Goal: Task Accomplishment & Management: Use online tool/utility

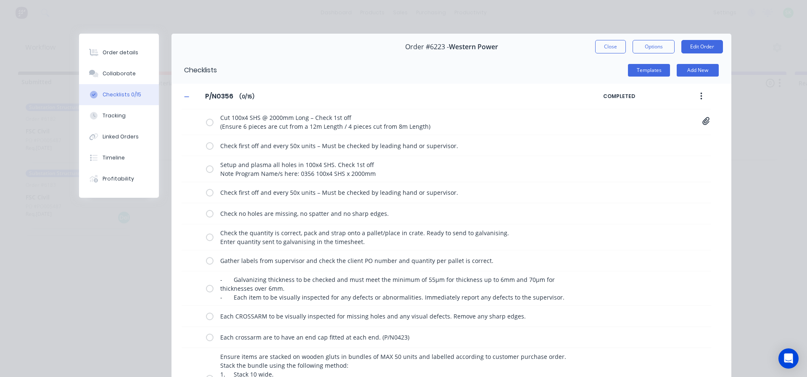
scroll to position [126, 0]
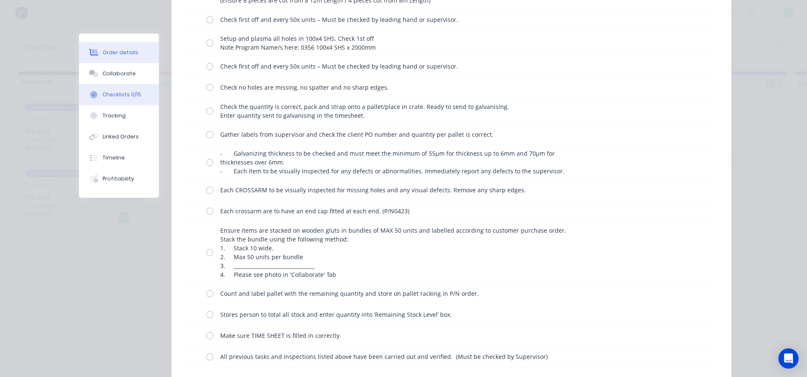
click at [117, 51] on div "Order details" at bounding box center [121, 53] width 36 height 8
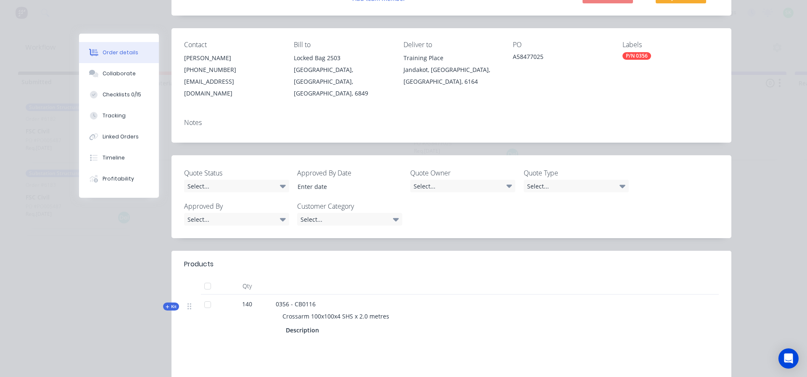
scroll to position [84, 0]
click at [129, 94] on div "Checklists 0/15" at bounding box center [122, 95] width 39 height 8
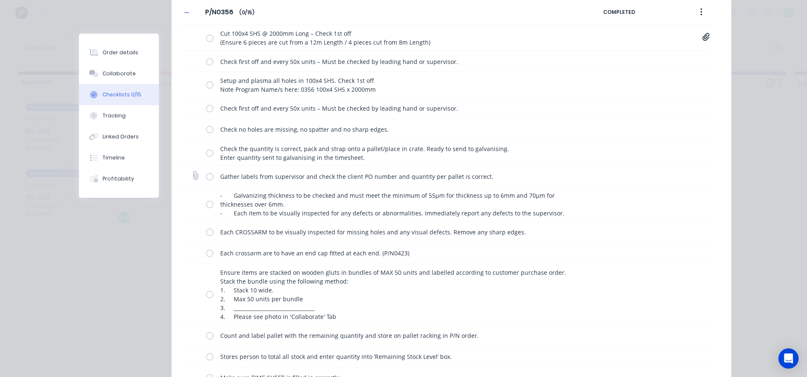
click at [208, 178] on label at bounding box center [210, 176] width 8 height 9
click at [0, 0] on input "checkbox" at bounding box center [0, 0] width 0 height 0
click at [206, 205] on label at bounding box center [210, 204] width 8 height 9
click at [0, 0] on input "checkbox" at bounding box center [0, 0] width 0 height 0
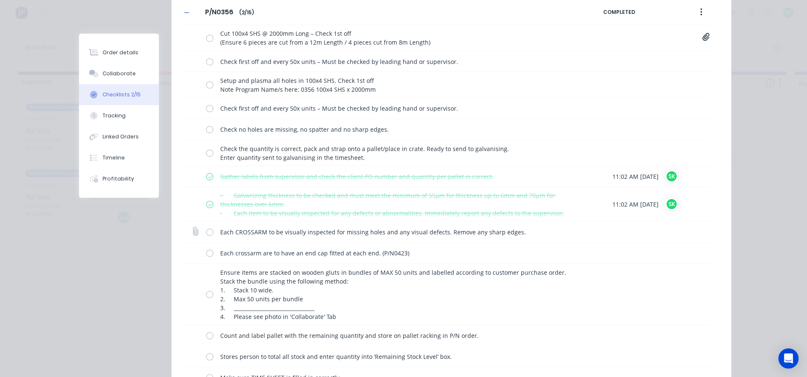
click at [206, 231] on label at bounding box center [210, 231] width 8 height 9
click at [0, 0] on input "checkbox" at bounding box center [0, 0] width 0 height 0
click at [206, 256] on label at bounding box center [210, 252] width 8 height 9
click at [0, 0] on input "checkbox" at bounding box center [0, 0] width 0 height 0
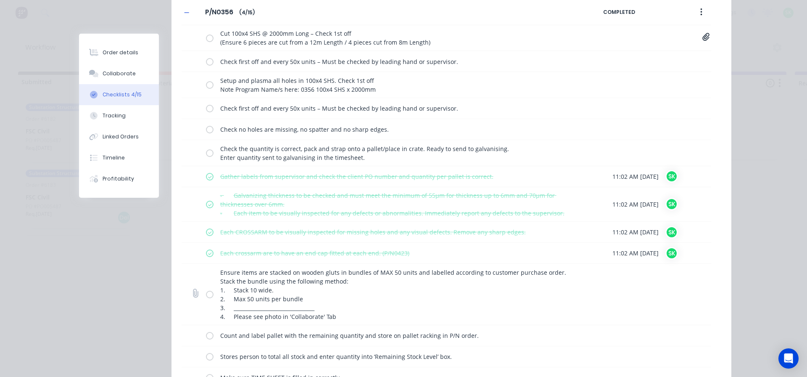
scroll to position [168, 0]
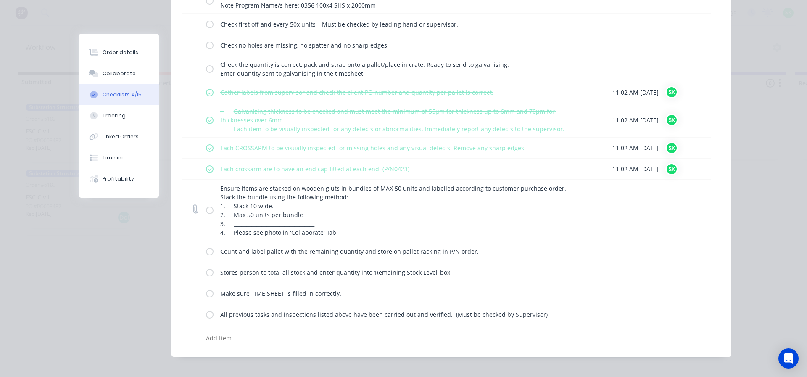
click at [206, 211] on label at bounding box center [210, 210] width 8 height 9
click at [0, 0] on input "checkbox" at bounding box center [0, 0] width 0 height 0
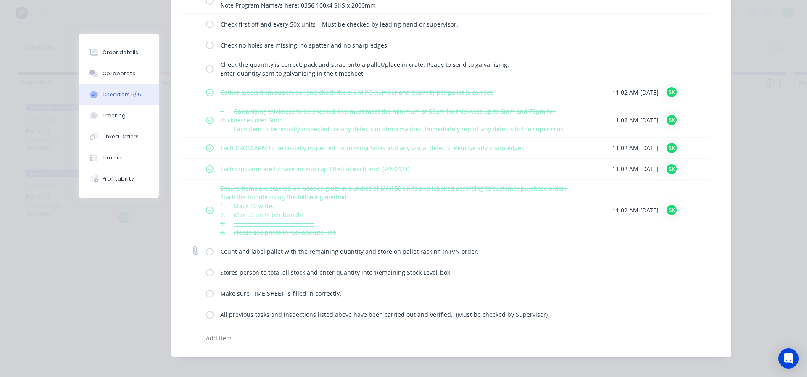
click at [206, 255] on label at bounding box center [210, 251] width 8 height 9
click at [0, 0] on input "checkbox" at bounding box center [0, 0] width 0 height 0
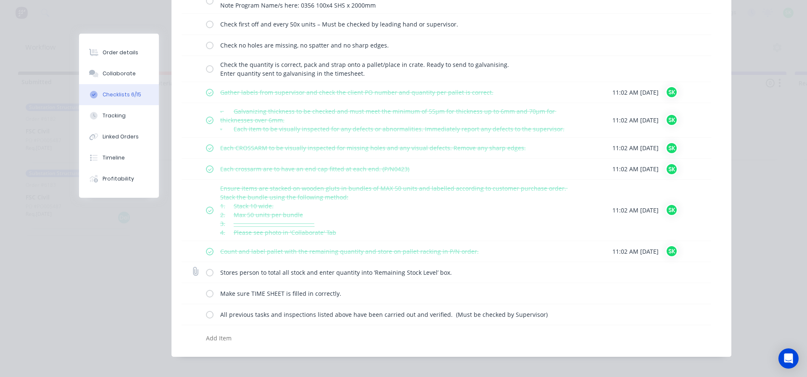
click at [208, 273] on label at bounding box center [210, 272] width 8 height 9
click at [0, 0] on input "checkbox" at bounding box center [0, 0] width 0 height 0
click at [206, 290] on label at bounding box center [210, 293] width 8 height 9
click at [0, 0] on input "checkbox" at bounding box center [0, 0] width 0 height 0
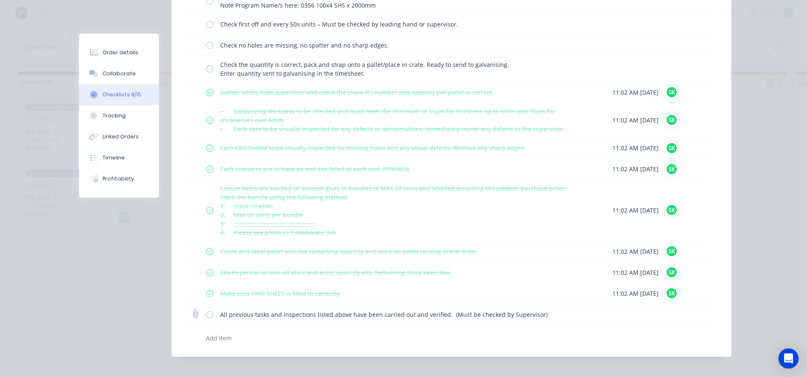
click at [206, 320] on div "All previous tasks and inspections listed above have been carried out and verif…" at bounding box center [395, 314] width 379 height 17
drag, startPoint x: 205, startPoint y: 312, endPoint x: 203, endPoint y: 304, distance: 8.5
click at [206, 313] on label at bounding box center [210, 314] width 8 height 9
click at [0, 0] on input "checkbox" at bounding box center [0, 0] width 0 height 0
type textarea "x"
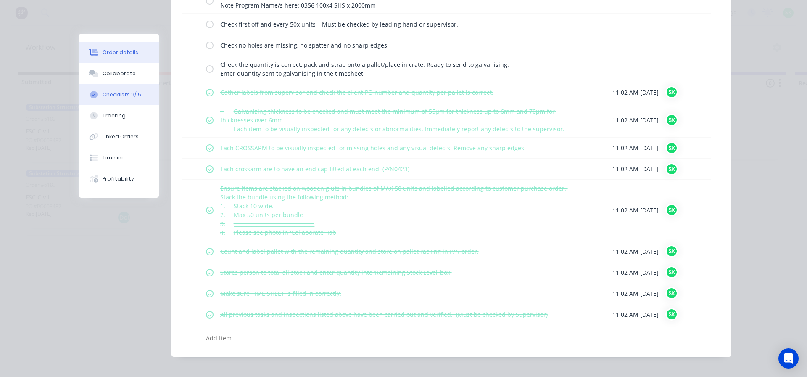
click at [118, 57] on button "Order details" at bounding box center [119, 52] width 80 height 21
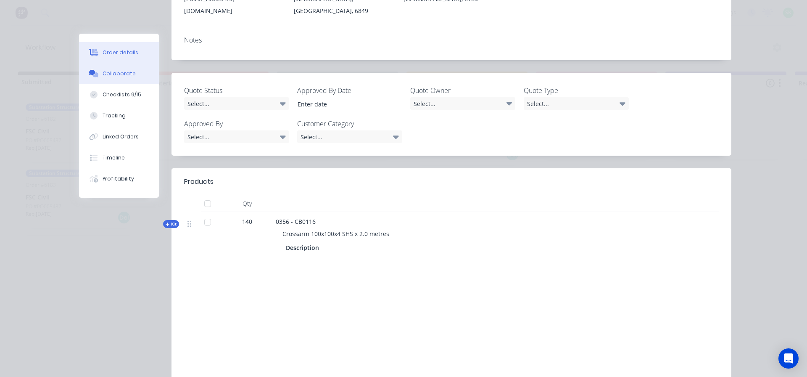
click at [115, 73] on div "Collaborate" at bounding box center [119, 74] width 33 height 8
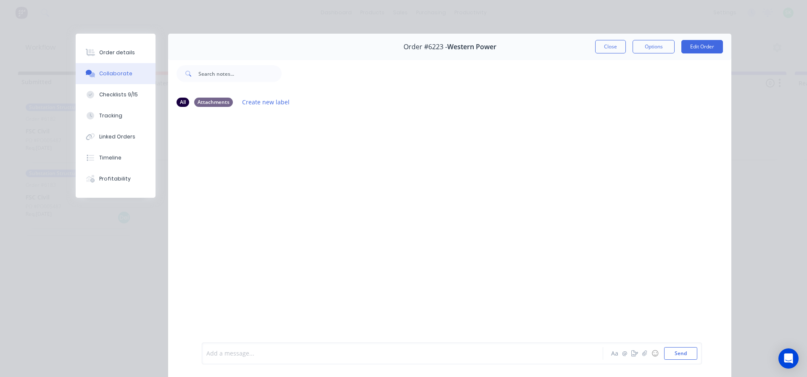
click at [238, 351] on div at bounding box center [391, 353] width 368 height 9
click at [112, 52] on div "Order details" at bounding box center [117, 53] width 36 height 8
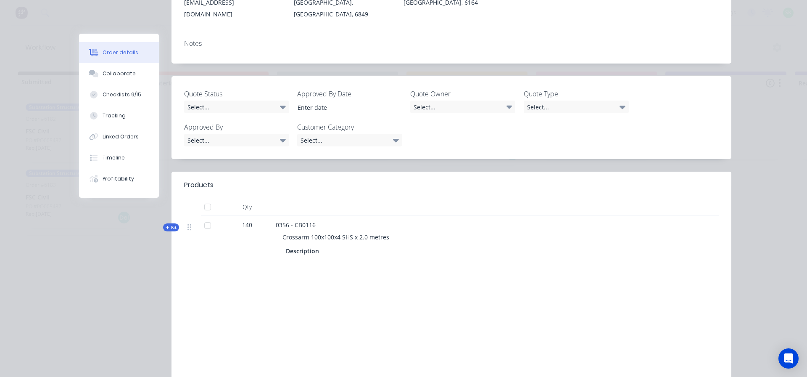
scroll to position [168, 0]
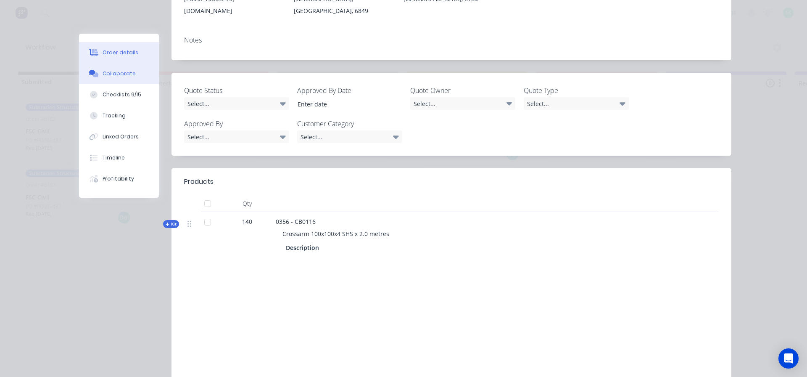
click at [122, 78] on button "Collaborate" at bounding box center [119, 73] width 80 height 21
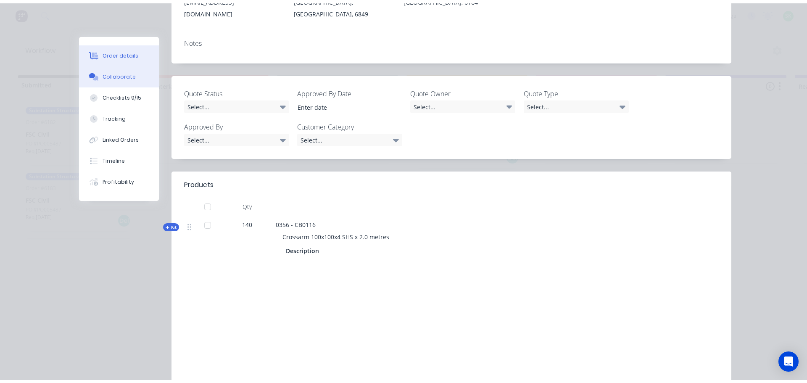
scroll to position [0, 0]
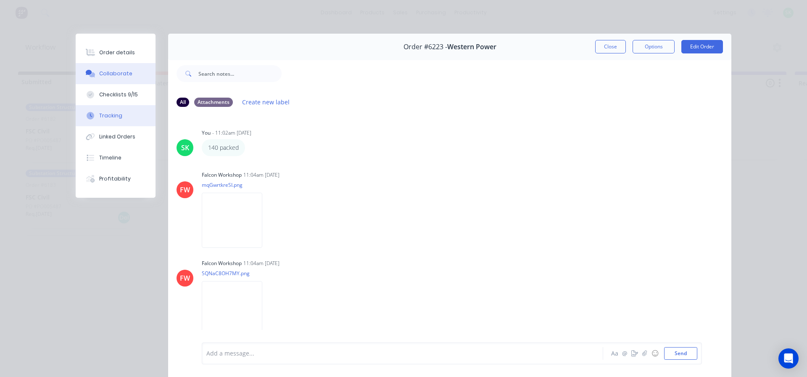
click at [120, 115] on button "Tracking" at bounding box center [116, 115] width 80 height 21
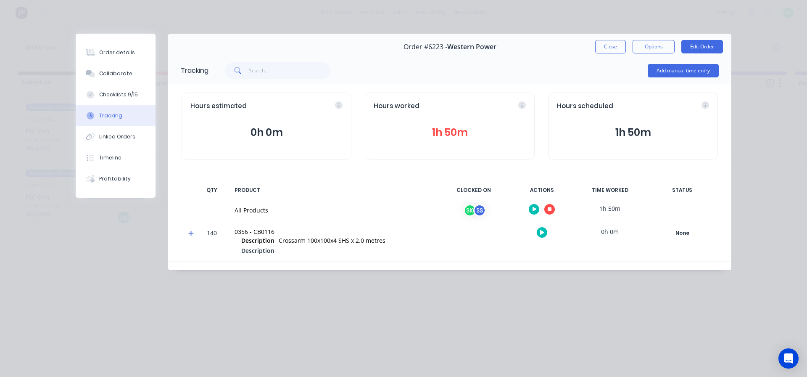
click at [549, 208] on icon "button" at bounding box center [550, 209] width 4 height 4
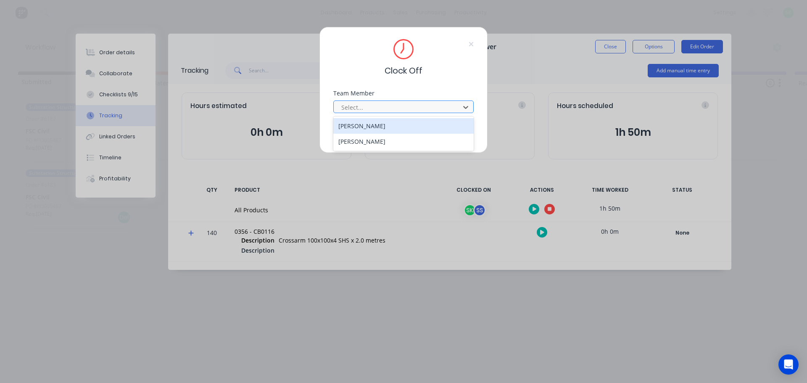
click at [446, 106] on div at bounding box center [397, 107] width 115 height 11
click at [374, 127] on div "[PERSON_NAME]" at bounding box center [403, 126] width 140 height 16
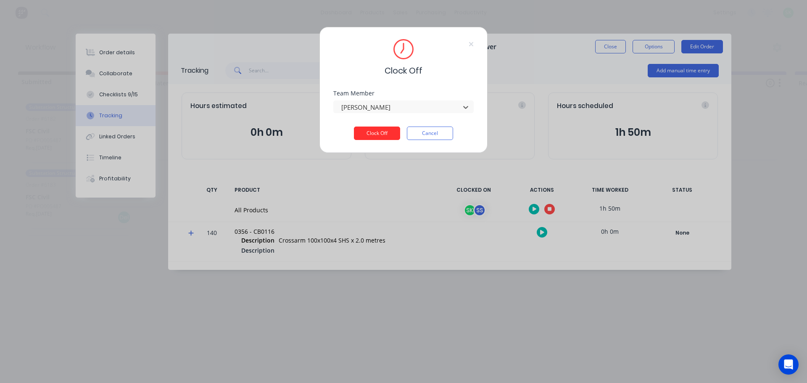
click at [368, 131] on button "Clock Off" at bounding box center [377, 133] width 46 height 13
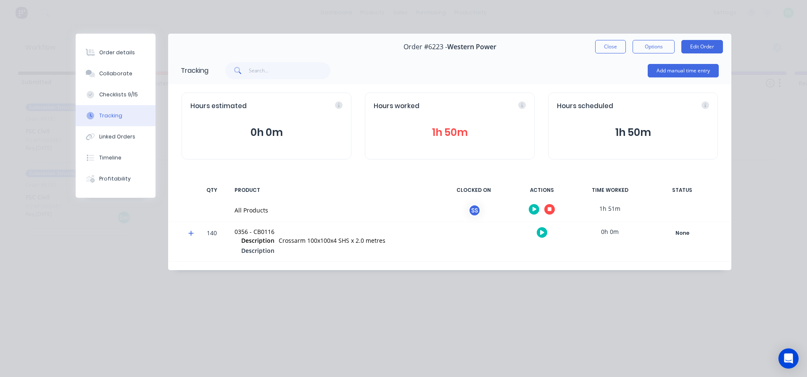
click at [546, 207] on button "button" at bounding box center [549, 209] width 11 height 11
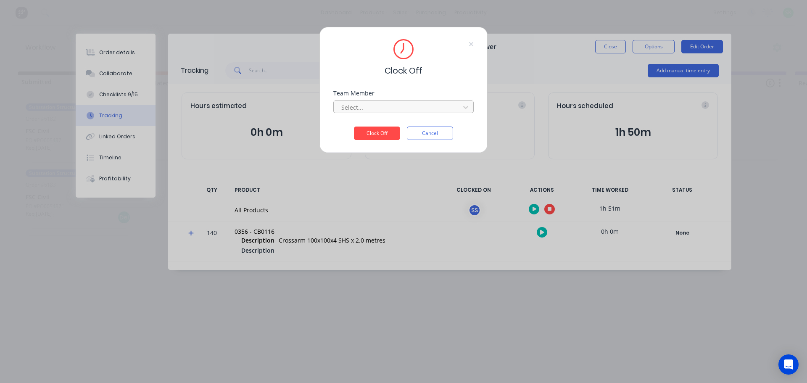
click at [433, 100] on div "Select..." at bounding box center [403, 106] width 140 height 13
click at [401, 121] on div "[PERSON_NAME]" at bounding box center [403, 126] width 140 height 16
click at [386, 132] on button "Clock Off" at bounding box center [377, 133] width 46 height 13
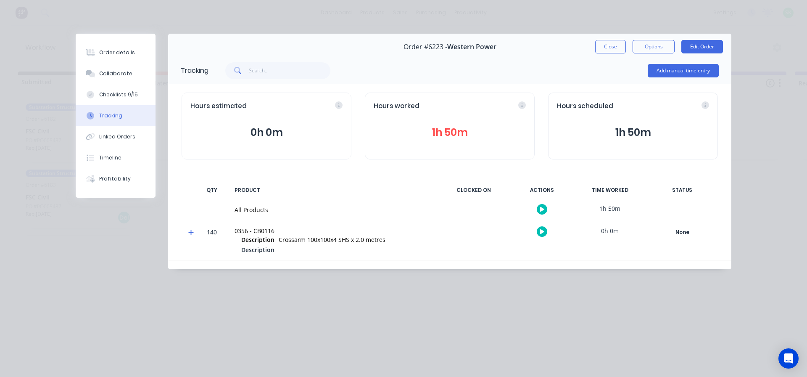
click at [543, 208] on icon "button" at bounding box center [542, 208] width 4 height 5
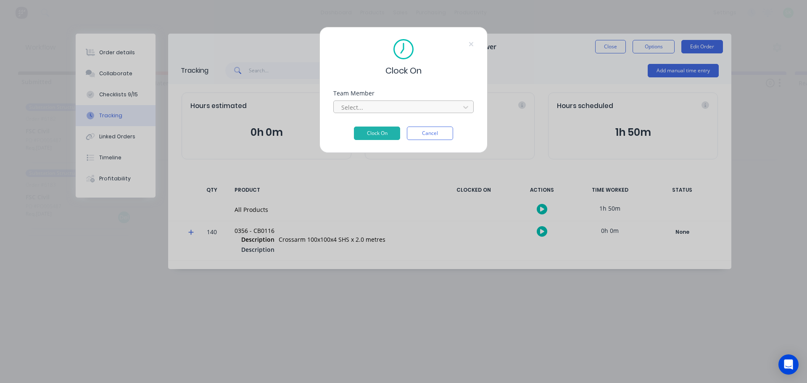
click at [411, 108] on div at bounding box center [397, 107] width 115 height 11
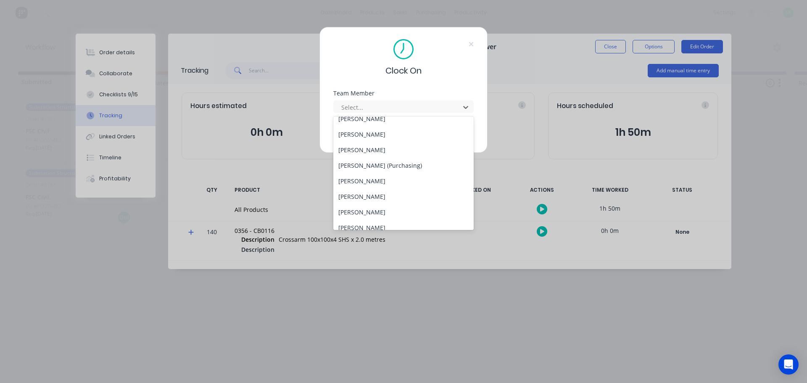
scroll to position [42, 0]
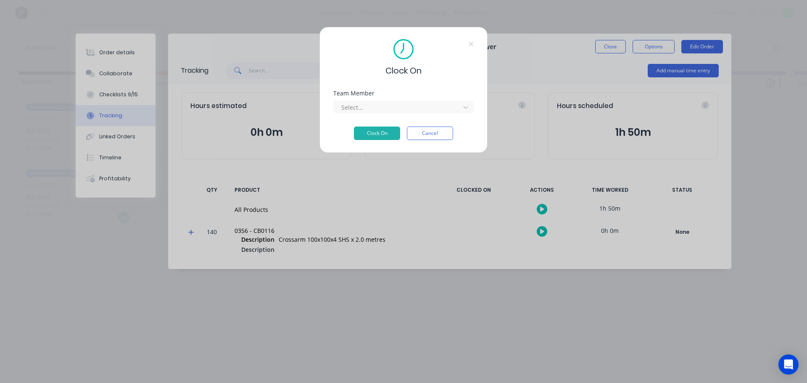
click at [562, 143] on div "Clock On Team Member Select... Clock On Cancel" at bounding box center [403, 191] width 807 height 383
click at [443, 135] on button "Cancel" at bounding box center [430, 133] width 46 height 13
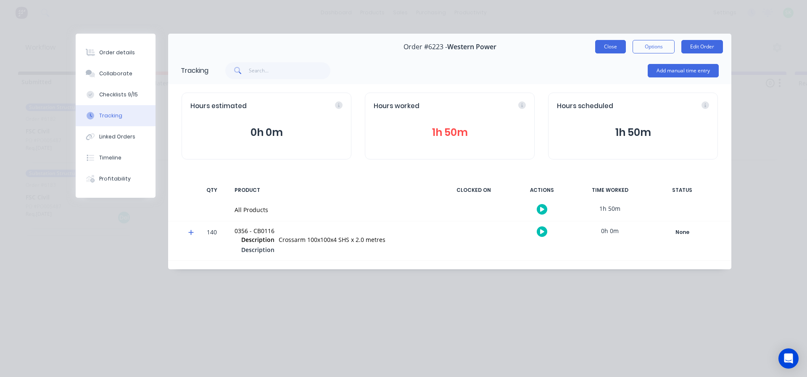
click at [607, 44] on button "Close" at bounding box center [610, 46] width 31 height 13
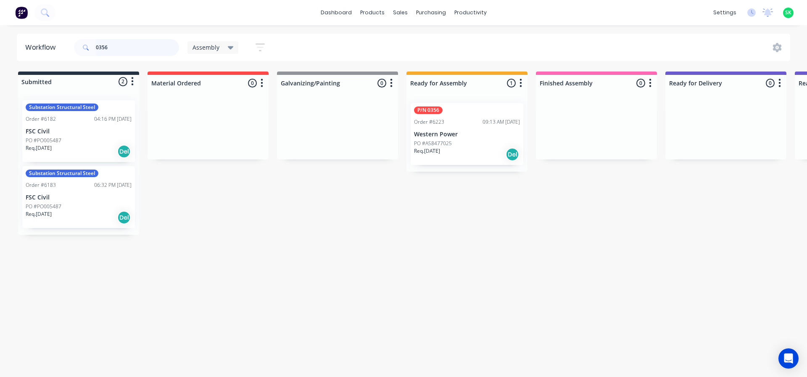
drag, startPoint x: 113, startPoint y: 53, endPoint x: 105, endPoint y: 51, distance: 8.5
click at [105, 51] on input "0356" at bounding box center [137, 47] width 83 height 17
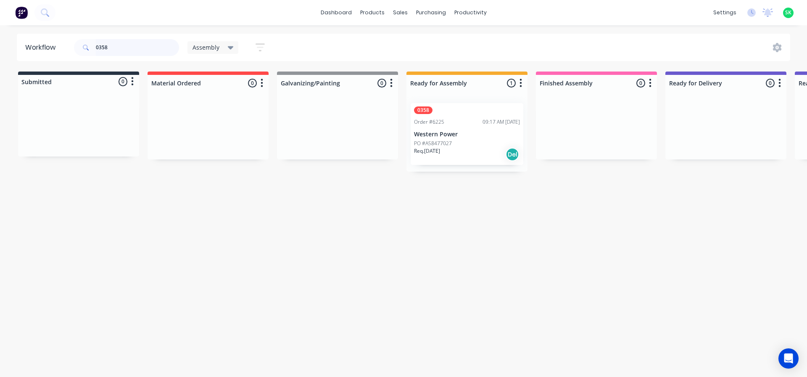
type input "0358"
click at [459, 125] on div "0358 Order #6225 09:17 AM [DATE] Western Power PO #A58477027 Req. [DATE] Del" at bounding box center [467, 134] width 113 height 62
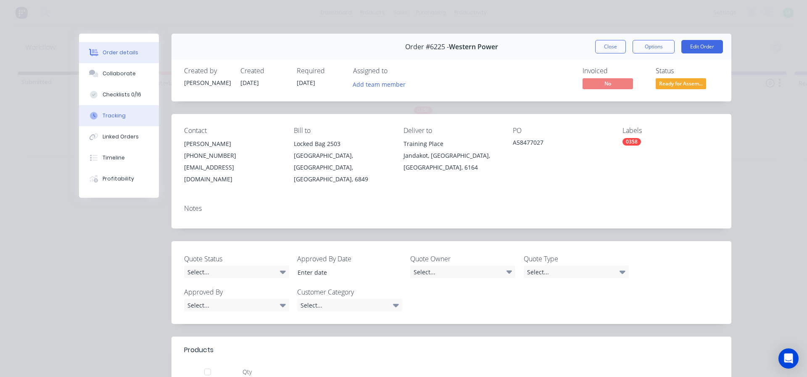
click at [105, 115] on div "Tracking" at bounding box center [114, 116] width 23 height 8
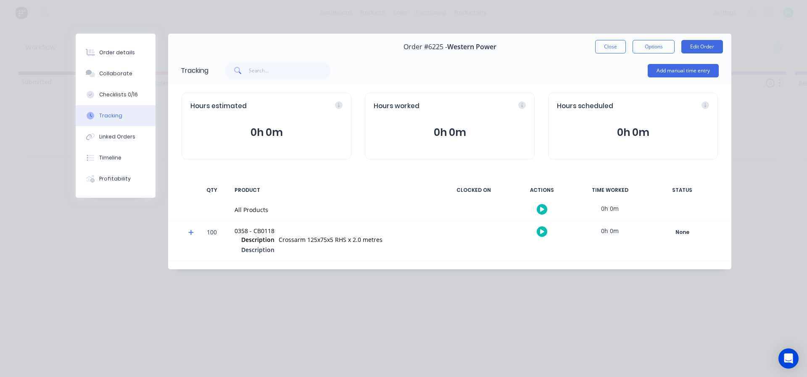
click at [543, 206] on button "button" at bounding box center [542, 209] width 11 height 11
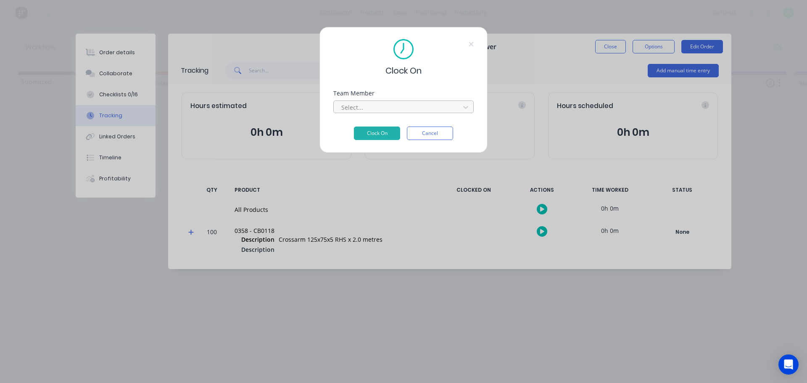
click at [398, 104] on div at bounding box center [397, 107] width 115 height 11
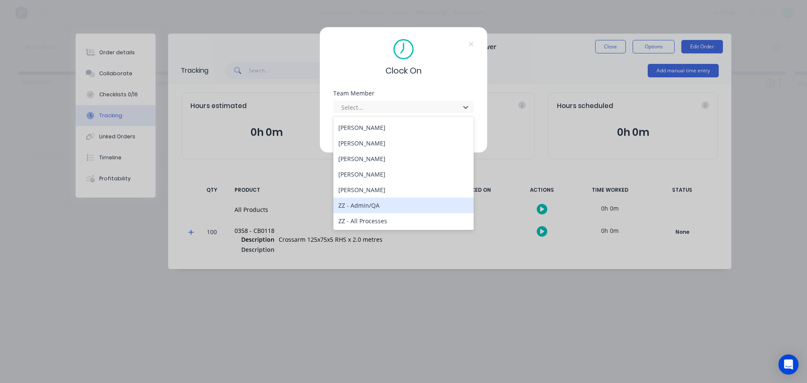
scroll to position [336, 0]
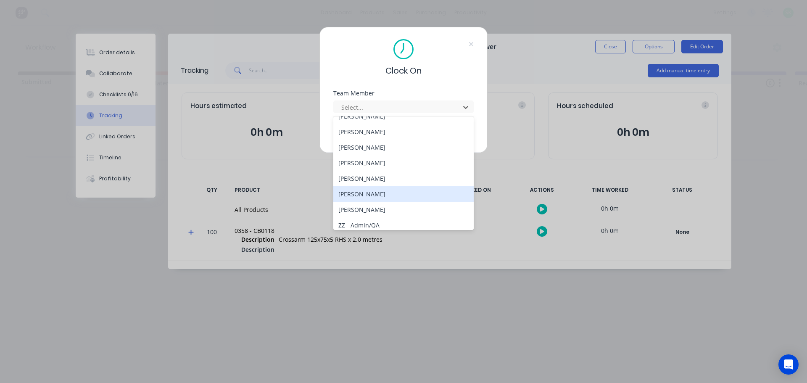
click at [408, 193] on div "[PERSON_NAME]" at bounding box center [403, 194] width 140 height 16
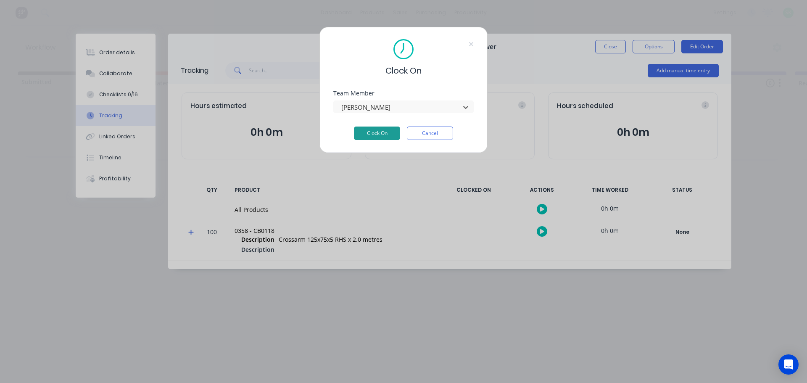
click at [393, 131] on button "Clock On" at bounding box center [377, 133] width 46 height 13
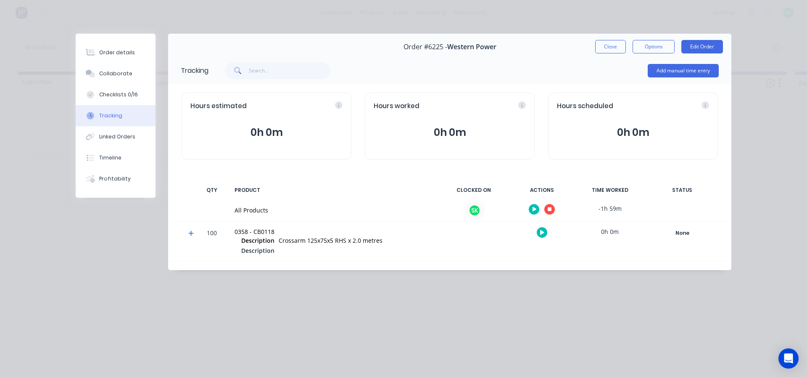
click at [533, 206] on icon "button" at bounding box center [535, 208] width 4 height 5
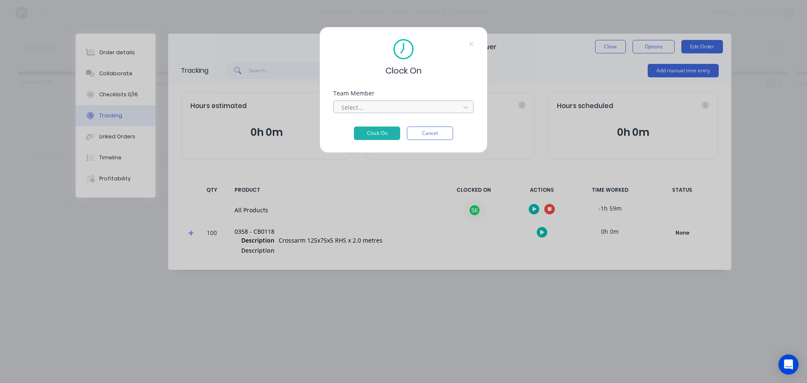
click at [415, 106] on div at bounding box center [397, 107] width 115 height 11
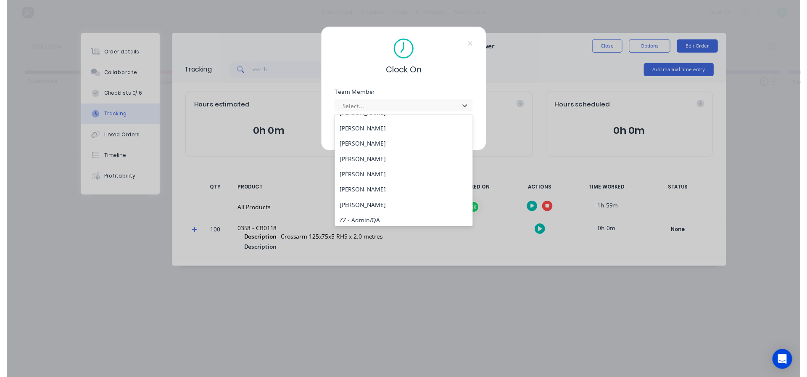
scroll to position [322, 0]
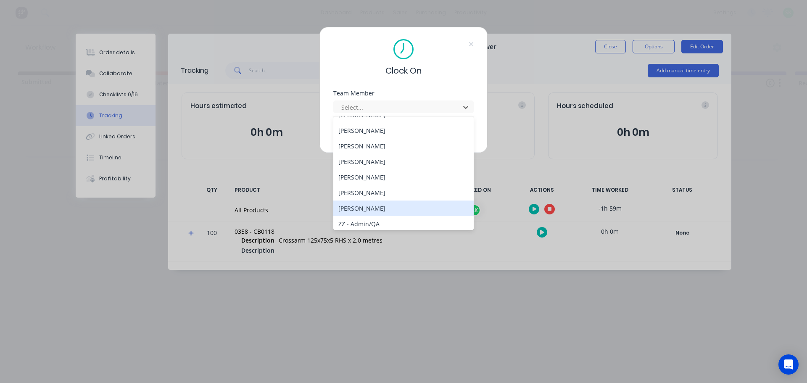
click at [377, 207] on div "[PERSON_NAME]" at bounding box center [403, 208] width 140 height 16
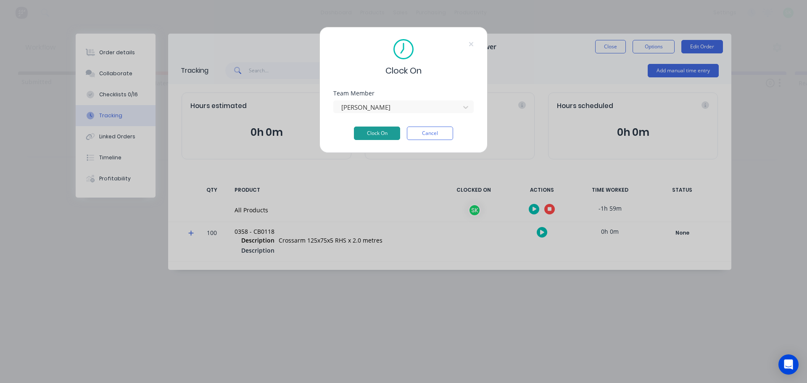
click at [379, 133] on button "Clock On" at bounding box center [377, 133] width 46 height 13
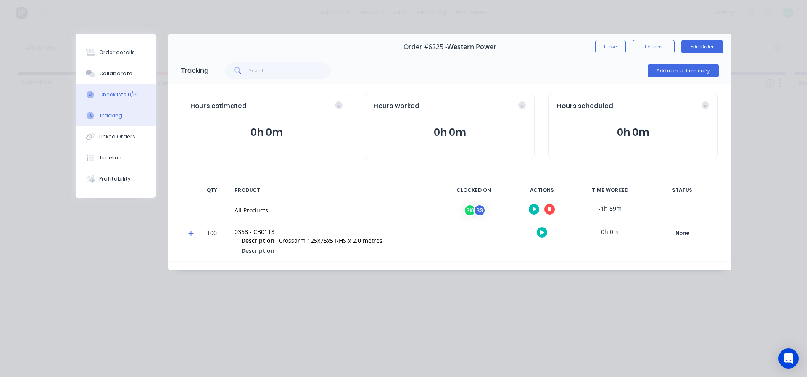
click at [135, 98] on button "Checklists 0/16" at bounding box center [116, 94] width 80 height 21
type textarea "x"
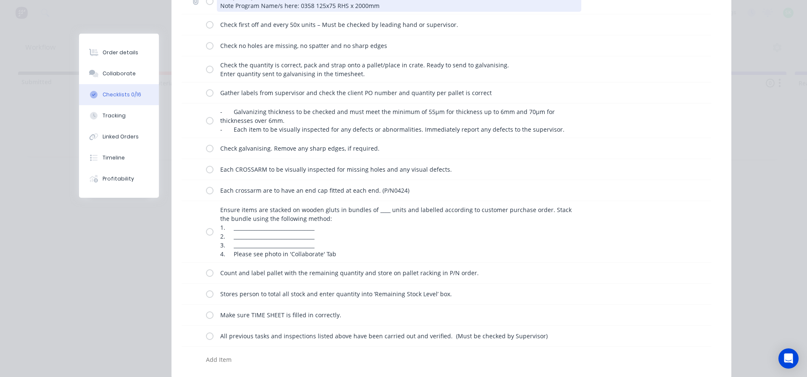
scroll to position [168, 0]
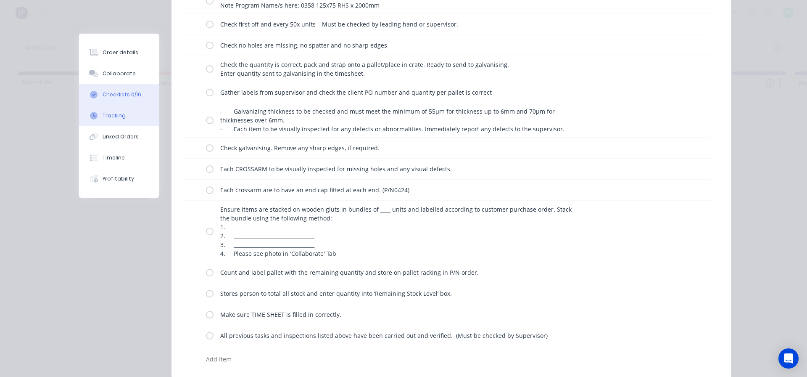
click at [106, 117] on div "Tracking" at bounding box center [114, 116] width 23 height 8
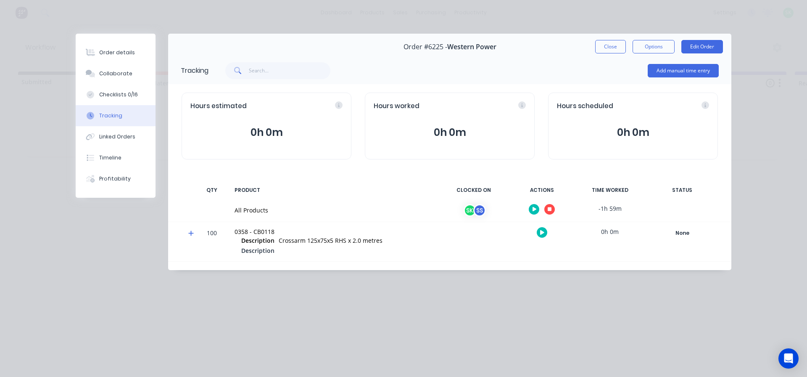
scroll to position [0, 0]
